Goal: Task Accomplishment & Management: Manage account settings

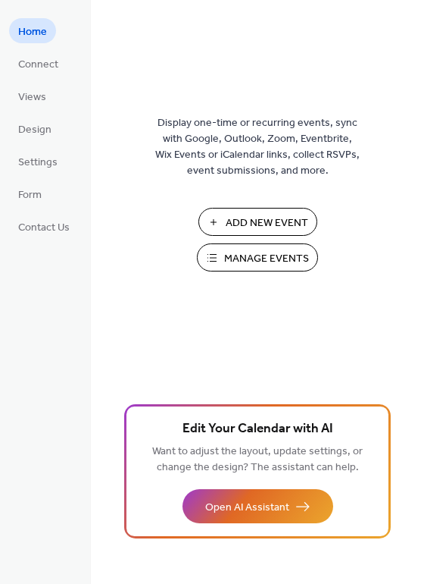
click at [286, 263] on span "Manage Events" at bounding box center [266, 259] width 85 height 16
click at [46, 157] on span "Settings" at bounding box center [37, 163] width 39 height 16
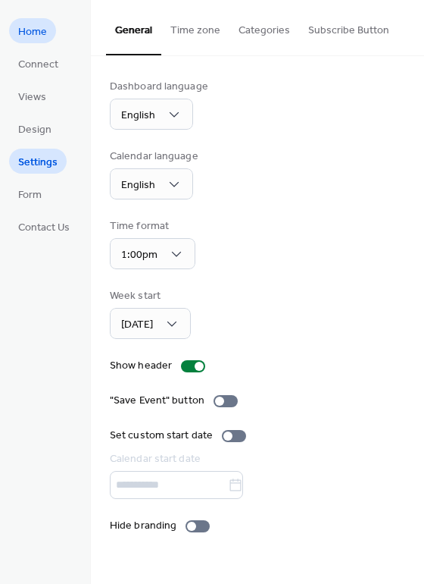
click at [39, 36] on span "Home" at bounding box center [32, 32] width 29 height 16
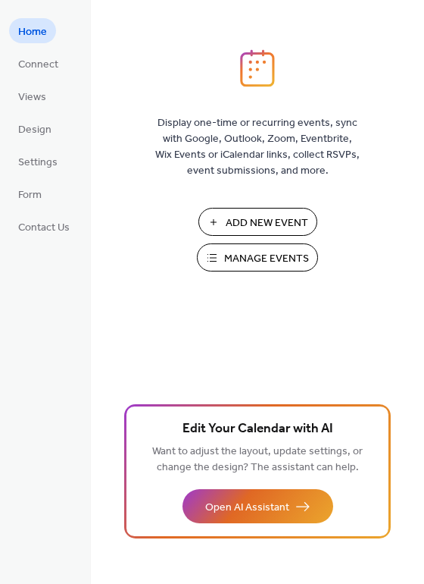
click at [242, 259] on span "Manage Events" at bounding box center [266, 259] width 85 height 16
click at [42, 101] on span "Views" at bounding box center [32, 97] width 28 height 16
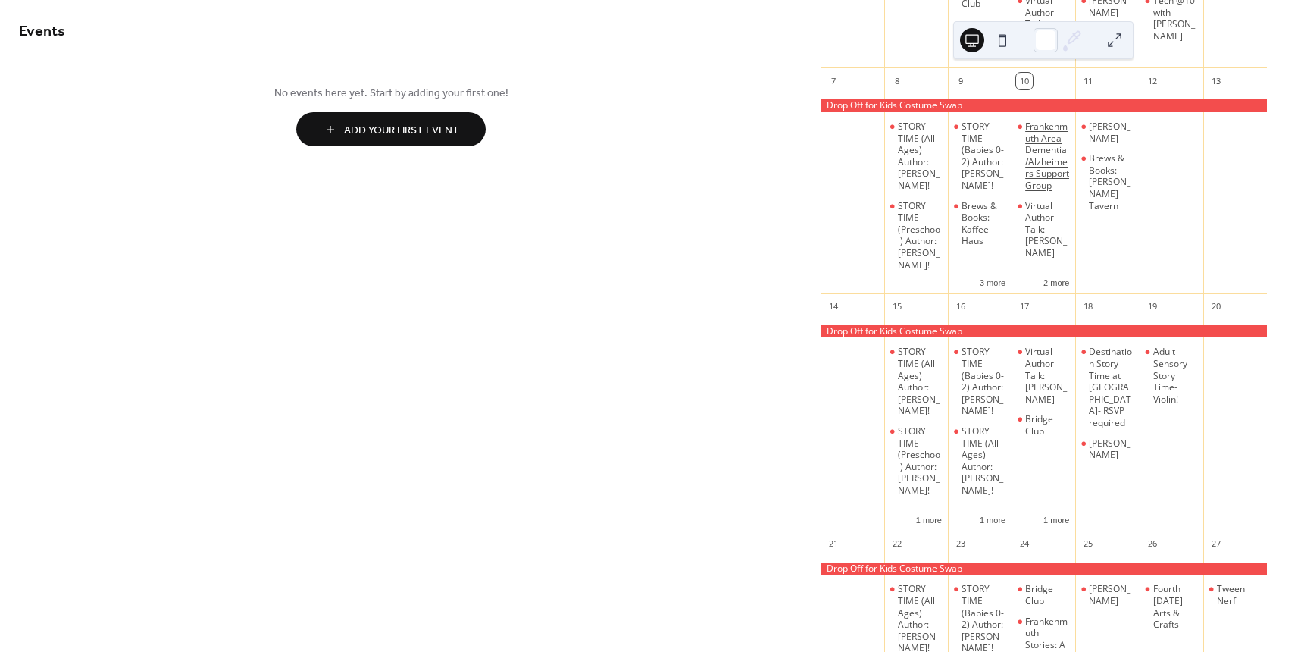
scroll to position [227, 0]
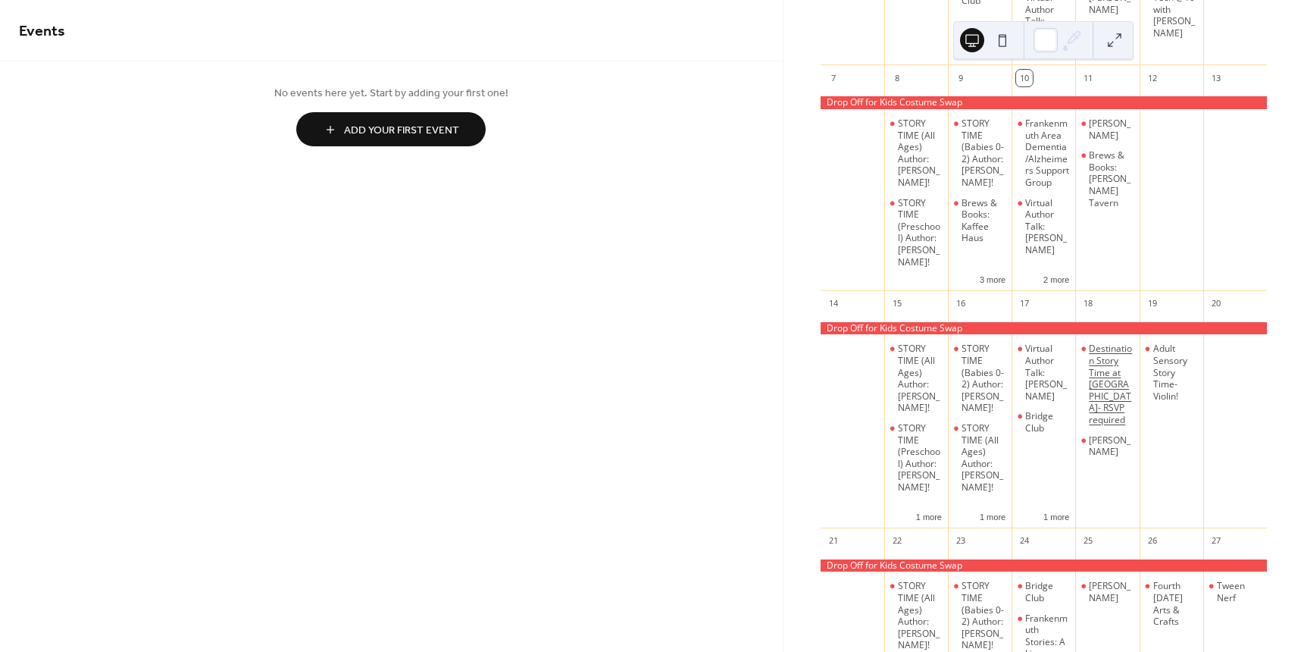
click at [1100, 421] on div "Destination Story Time at [GEOGRAPHIC_DATA]- RSVP required" at bounding box center [1111, 384] width 44 height 83
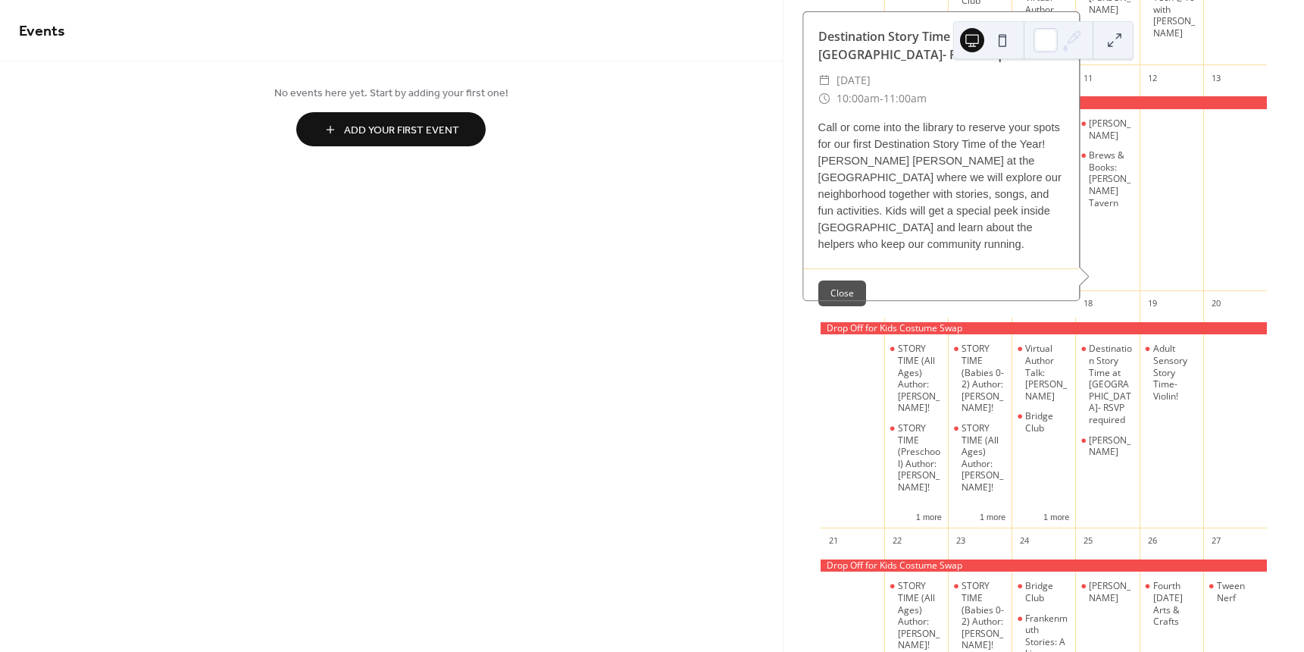
click at [1055, 41] on div at bounding box center [1059, 30] width 21 height 21
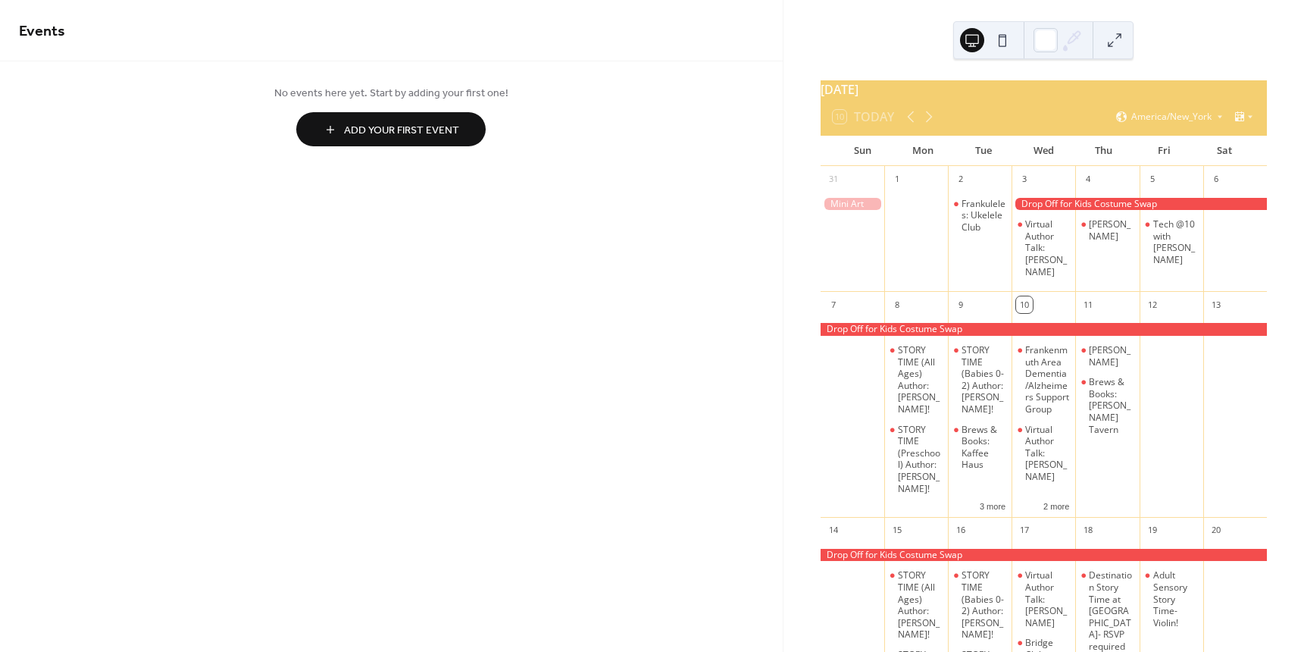
scroll to position [0, 0]
